Goal: Task Accomplishment & Management: Use online tool/utility

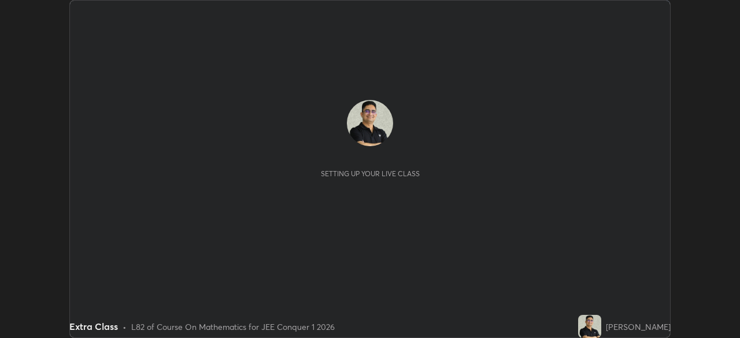
scroll to position [338, 739]
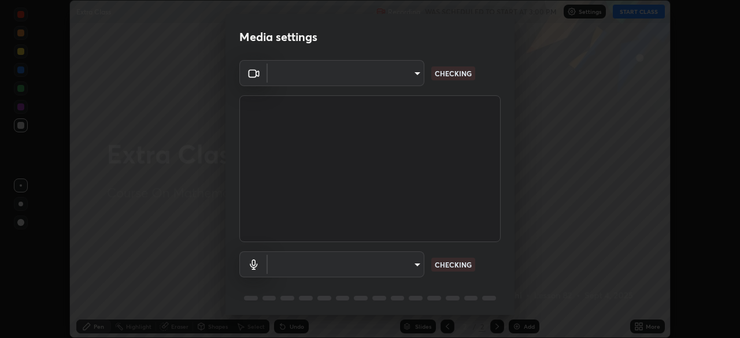
click at [415, 268] on body "Erase all Extra Class Recording WAS SCHEDULED TO START AT 3:00 PM Settings STAR…" at bounding box center [370, 169] width 740 height 338
type input "ffb915138f5094fbba49c7dcbdc0b3377f3315ea980a35094b33733fc21d282d"
type input "communications"
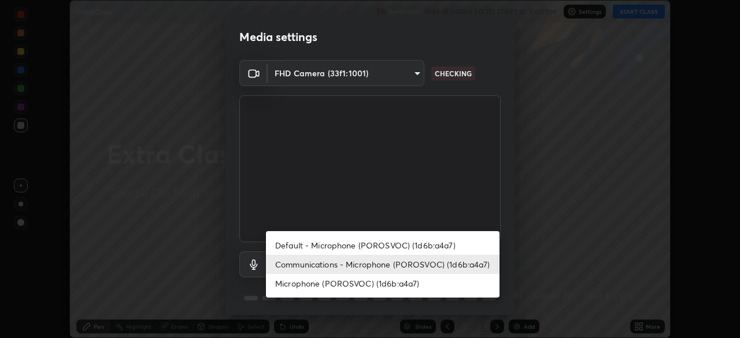
click at [478, 265] on li "Communications - Microphone (POROSVOC) (1d6b:a4a7)" at bounding box center [382, 264] width 233 height 19
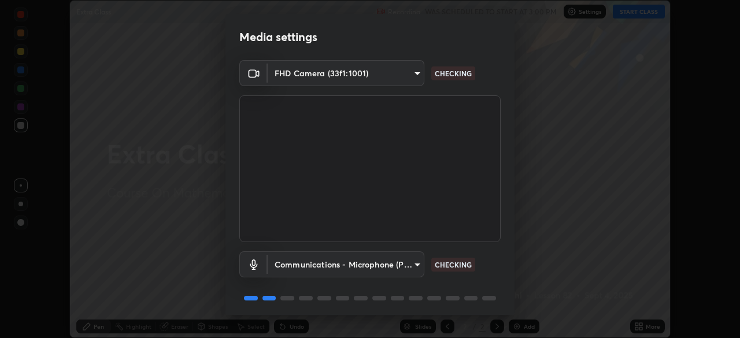
scroll to position [41, 0]
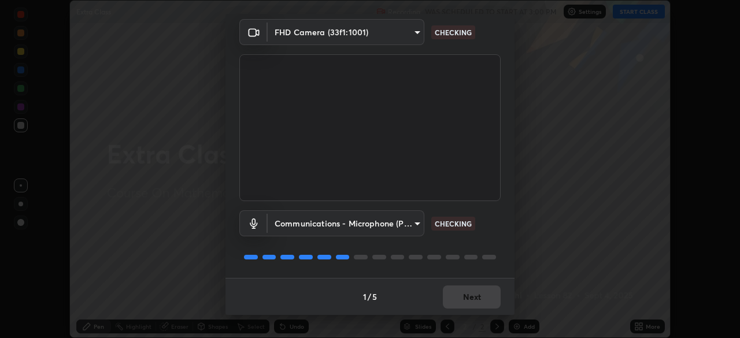
click at [493, 253] on div at bounding box center [369, 257] width 261 height 14
click at [492, 249] on div "Communications - Microphone (POROSVOC) (1d6b:a4a7) communications CHECKING" at bounding box center [369, 239] width 261 height 77
click at [491, 248] on div "Communications - Microphone (POROSVOC) (1d6b:a4a7) communications CHECKING" at bounding box center [369, 239] width 261 height 77
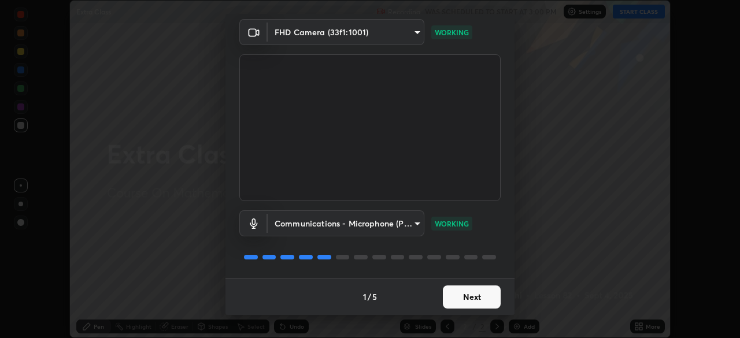
click at [474, 292] on button "Next" at bounding box center [472, 296] width 58 height 23
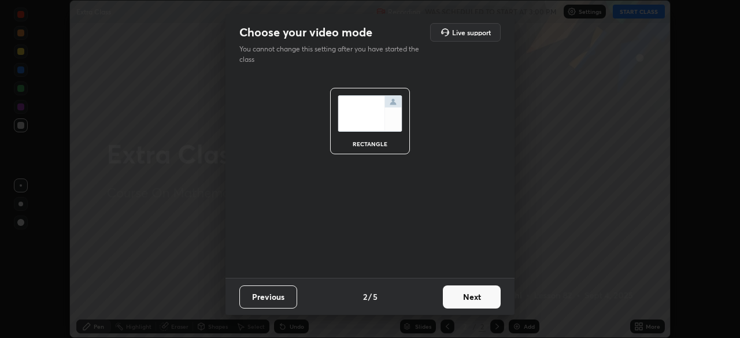
scroll to position [0, 0]
click at [481, 294] on button "Next" at bounding box center [472, 296] width 58 height 23
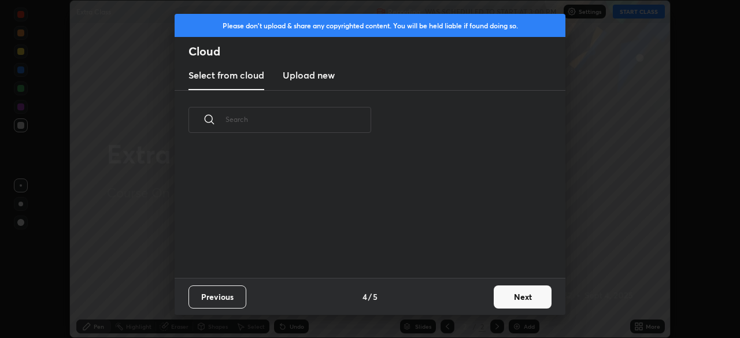
click at [487, 293] on div "Previous 4 / 5 Next" at bounding box center [370, 296] width 391 height 37
click at [518, 293] on button "Next" at bounding box center [523, 296] width 58 height 23
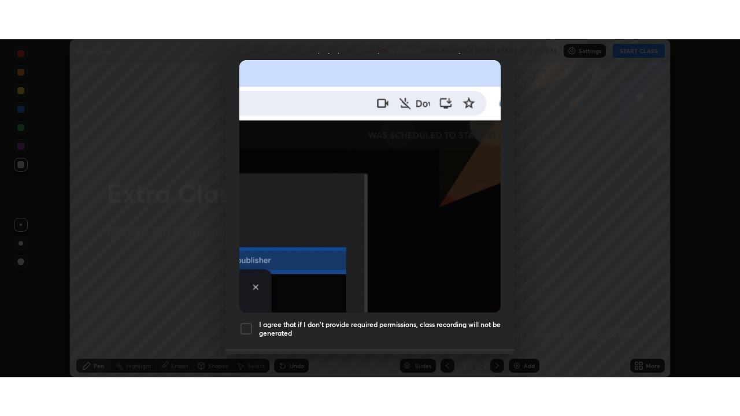
scroll to position [277, 0]
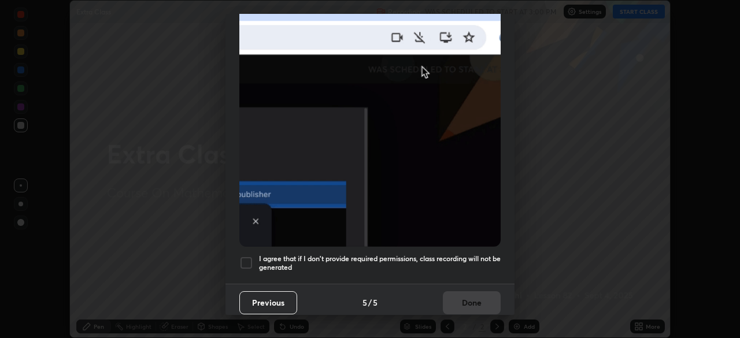
click at [246, 256] on div at bounding box center [246, 263] width 14 height 14
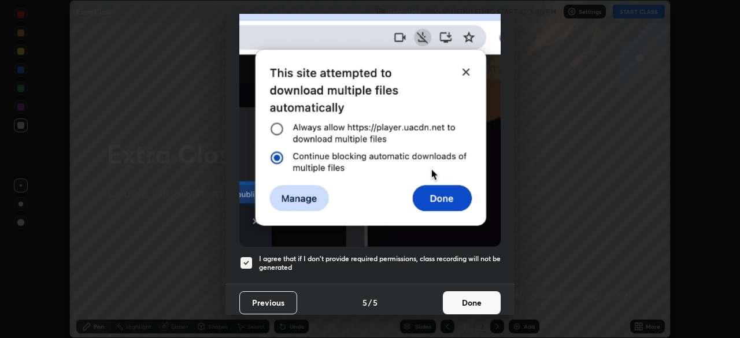
click at [468, 301] on button "Done" at bounding box center [472, 302] width 58 height 23
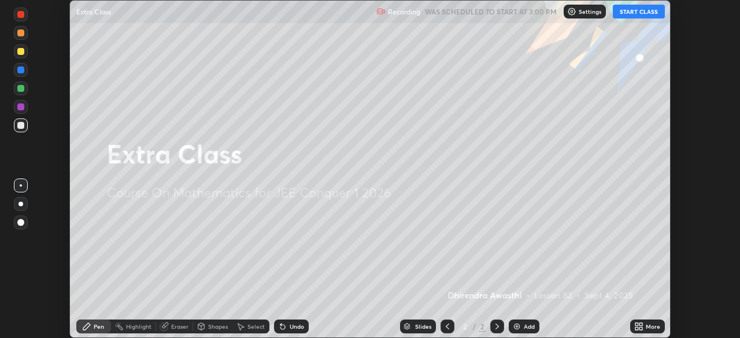
click at [634, 10] on button "START CLASS" at bounding box center [639, 12] width 52 height 14
click at [636, 328] on icon at bounding box center [636, 328] width 3 height 3
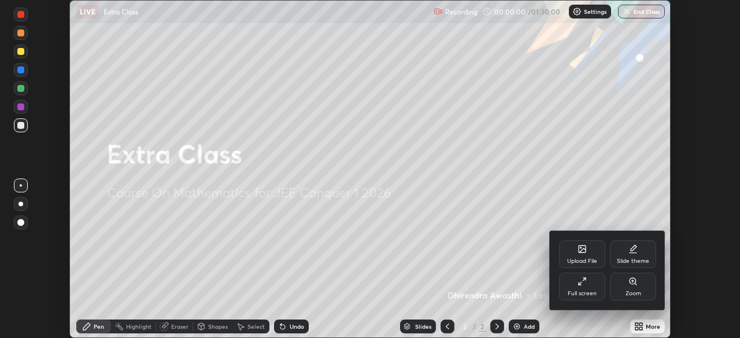
click at [591, 291] on div "Full screen" at bounding box center [581, 294] width 29 height 6
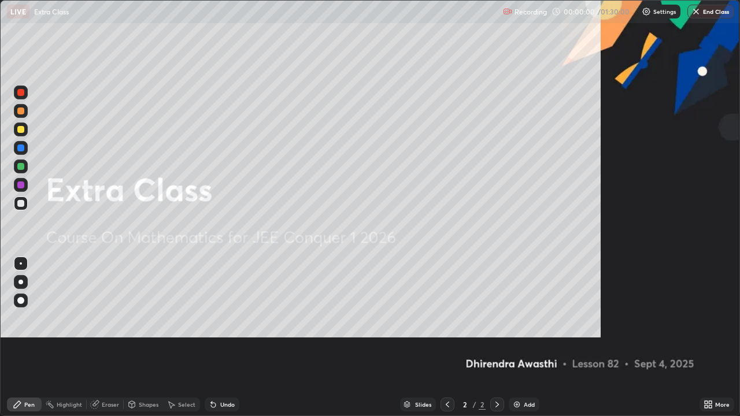
scroll to position [416, 740]
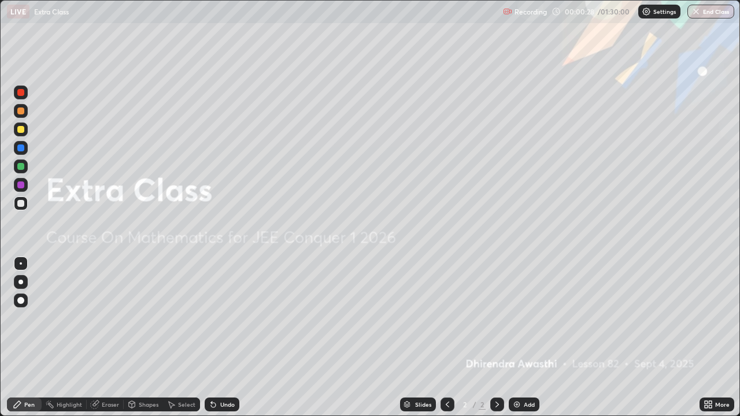
click at [515, 337] on img at bounding box center [516, 404] width 9 height 9
